Goal: Obtain resource: Download file/media

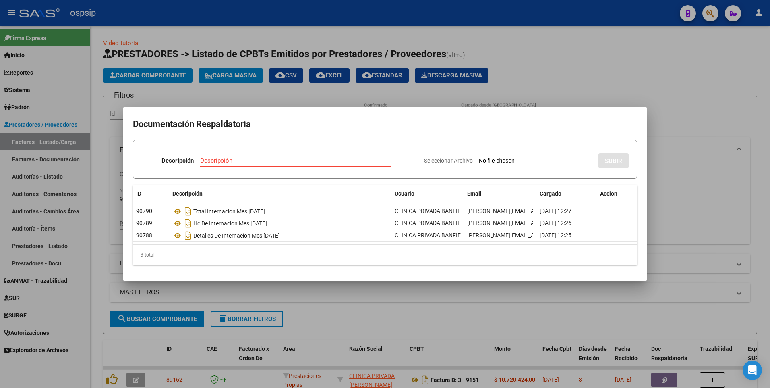
scroll to position [57, 0]
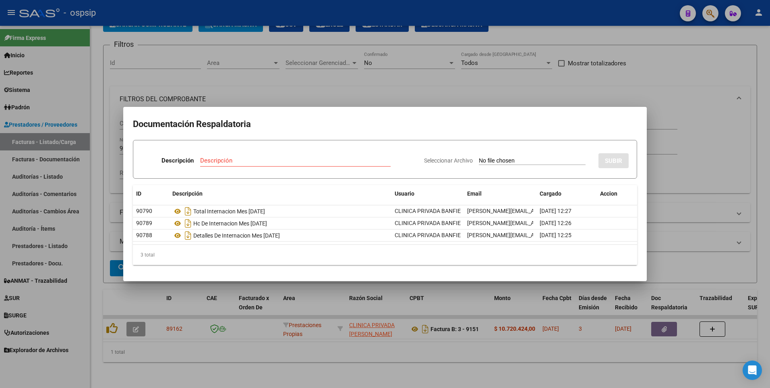
click at [441, 86] on div at bounding box center [385, 194] width 770 height 388
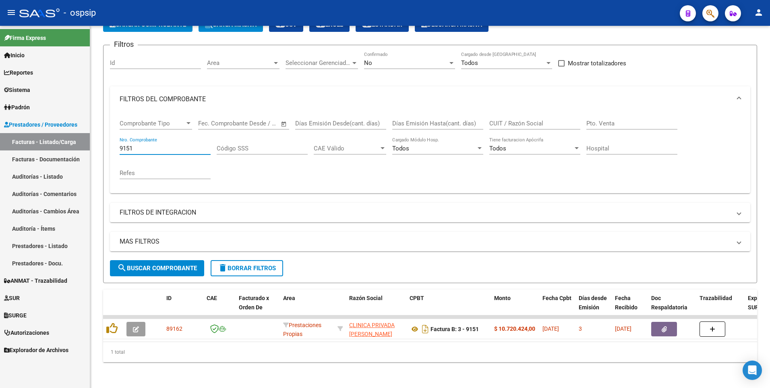
drag, startPoint x: 172, startPoint y: 143, endPoint x: 44, endPoint y: 135, distance: 127.5
click at [63, 140] on mat-sidenav-container "Firma Express Inicio Instructivos Contacto OS Reportes Egresos Devengados Audit…" at bounding box center [385, 207] width 770 height 362
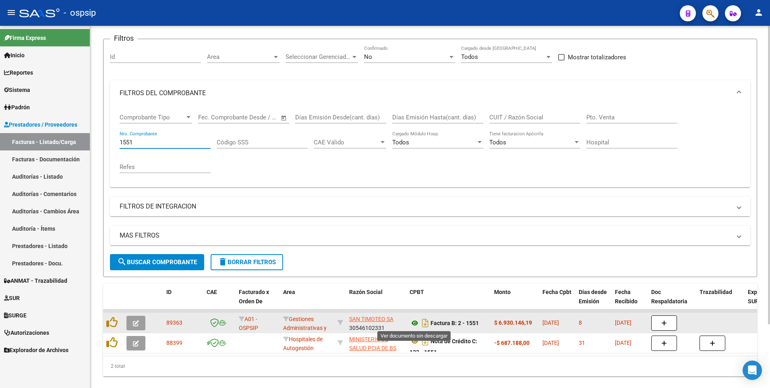
click at [416, 323] on icon at bounding box center [415, 323] width 10 height 10
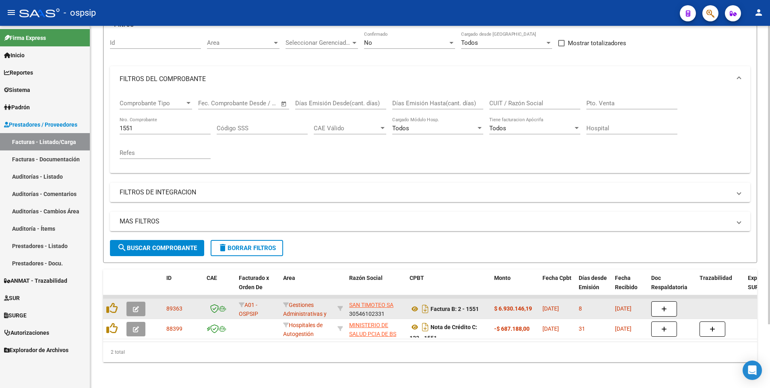
scroll to position [77, 0]
click at [664, 306] on icon "button" at bounding box center [664, 309] width 6 height 6
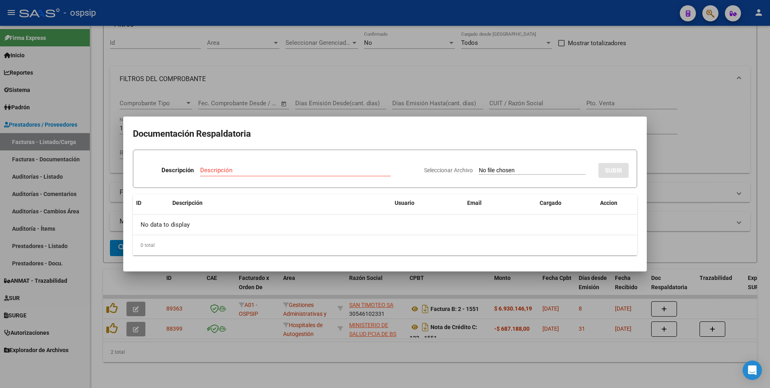
click at [633, 72] on div at bounding box center [385, 194] width 770 height 388
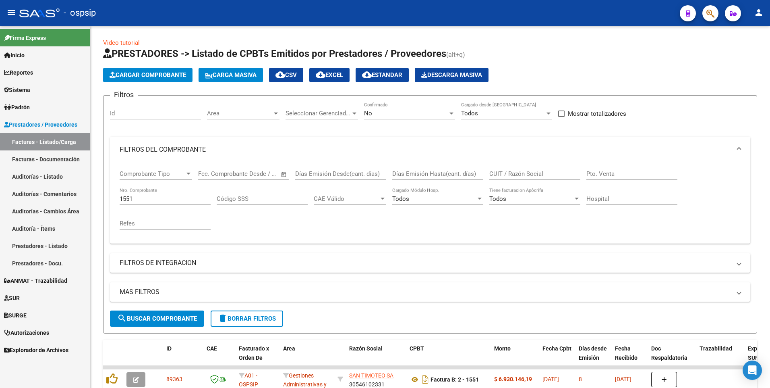
scroll to position [0, 0]
drag, startPoint x: 149, startPoint y: 201, endPoint x: 62, endPoint y: 208, distance: 87.3
click at [64, 208] on mat-sidenav-container "Firma Express Inicio Instructivos Contacto OS Reportes Egresos Devengados Audit…" at bounding box center [385, 207] width 770 height 362
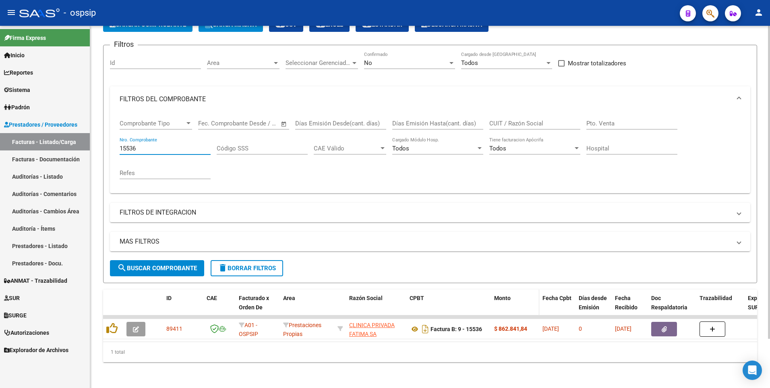
scroll to position [57, 0]
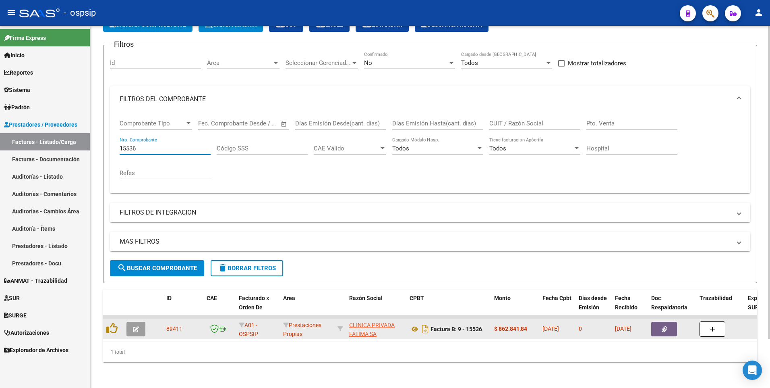
type input "15536"
click at [668, 321] on button "button" at bounding box center [664, 328] width 26 height 15
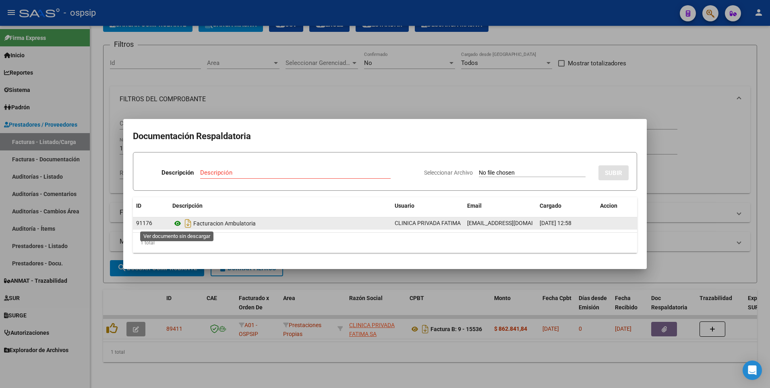
click at [176, 226] on icon at bounding box center [177, 223] width 10 height 10
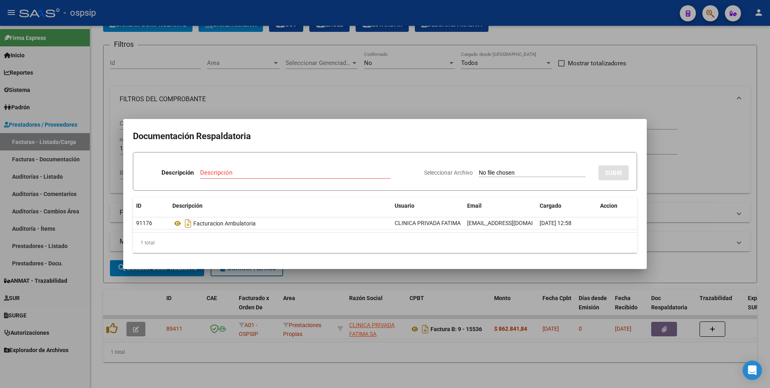
click at [365, 78] on div at bounding box center [385, 194] width 770 height 388
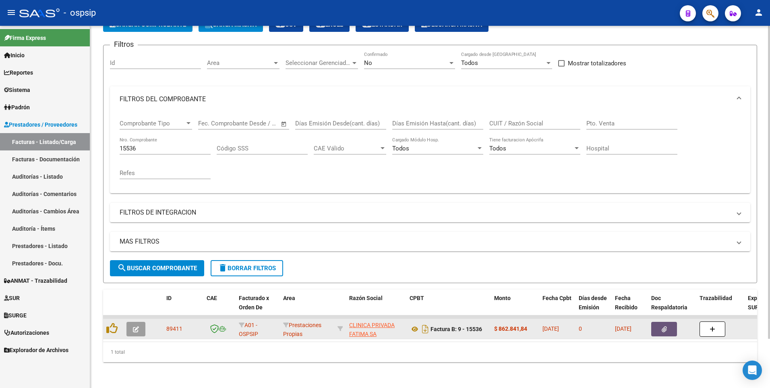
click at [663, 321] on button "button" at bounding box center [664, 328] width 26 height 15
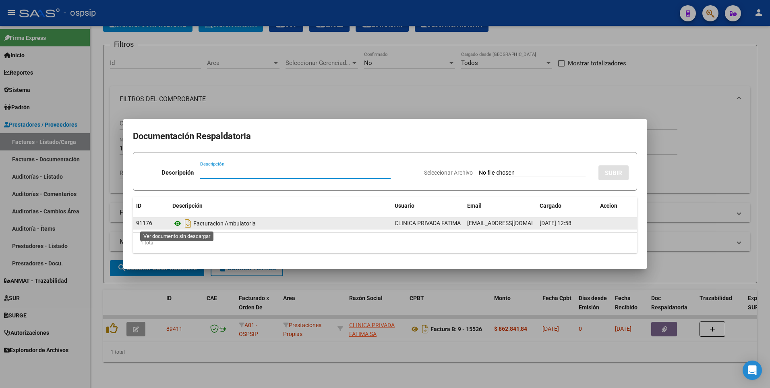
click at [177, 222] on icon at bounding box center [177, 223] width 10 height 10
